Goal: Task Accomplishment & Management: Manage account settings

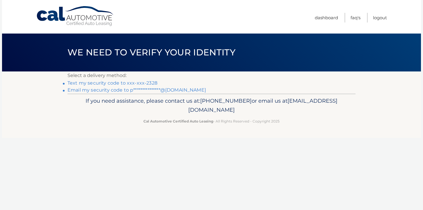
click at [152, 84] on link "Text my security code to xxx-xxx-2328" at bounding box center [113, 83] width 90 height 6
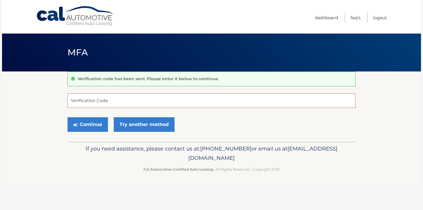
click at [127, 102] on input "Verification Code" at bounding box center [212, 100] width 288 height 15
type input "940055"
click at [97, 125] on button "Continue" at bounding box center [88, 124] width 40 height 15
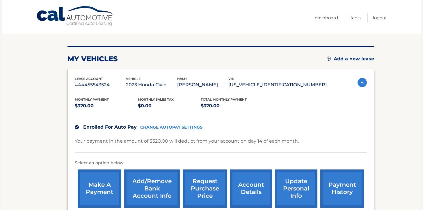
scroll to position [71, 0]
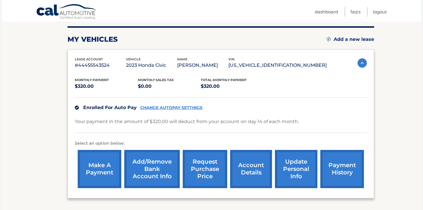
click at [262, 162] on link "account details" at bounding box center [251, 169] width 42 height 38
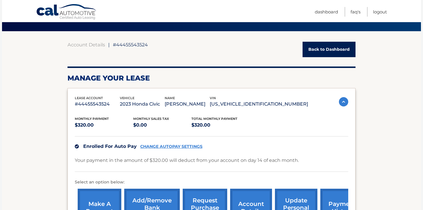
scroll to position [42, 0]
